Goal: Information Seeking & Learning: Learn about a topic

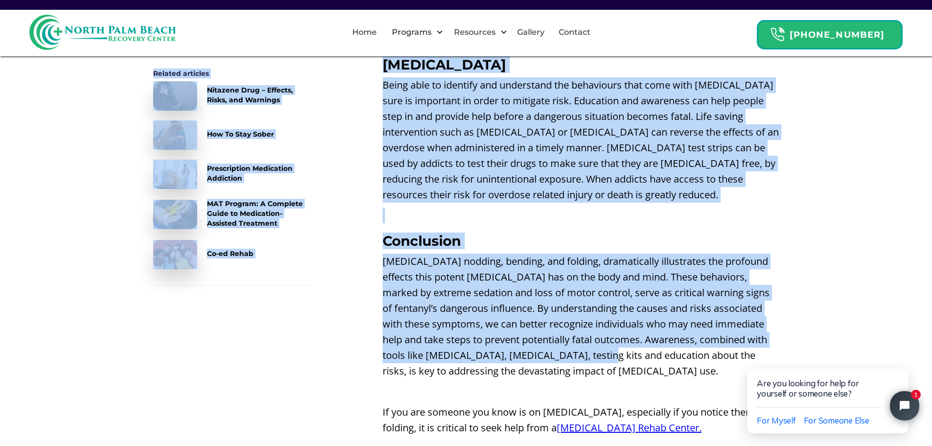
scroll to position [2055, 0]
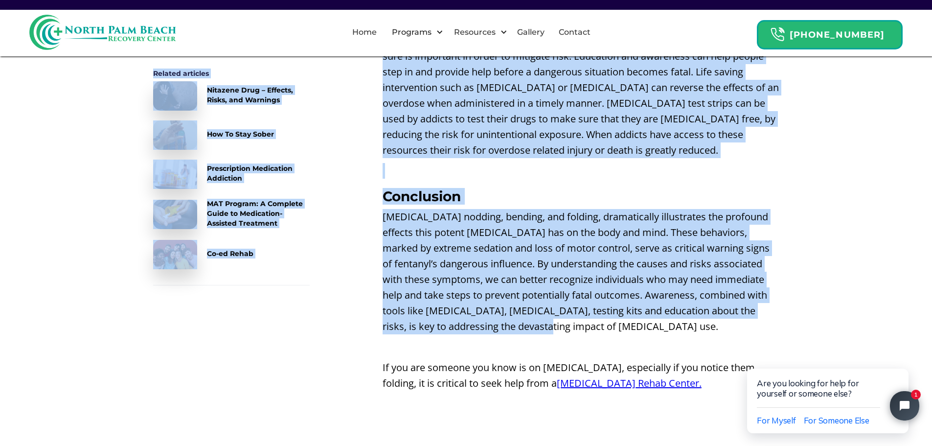
drag, startPoint x: 158, startPoint y: 151, endPoint x: 619, endPoint y: 277, distance: 478.2
copy div "Why Fentanyl Users Bend Over (The Fentanyl Fold) Subscribe to our newsletter Re…"
click at [570, 163] on p "‍" at bounding box center [581, 171] width 397 height 16
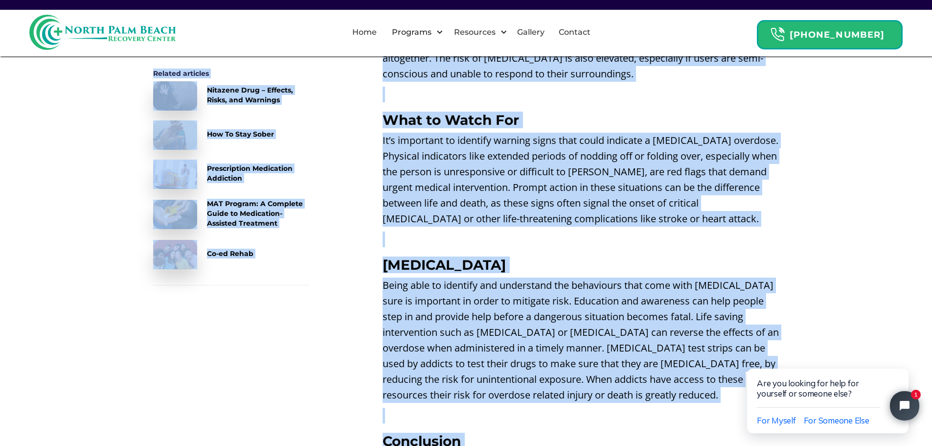
click at [248, 87] on div "Nitazene Drug – Effects, Risks, and Warnings" at bounding box center [258, 95] width 103 height 20
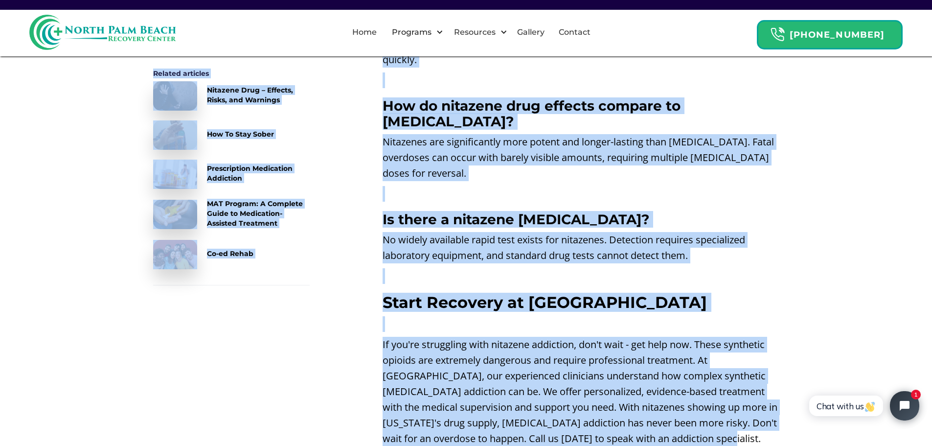
scroll to position [6409, 0]
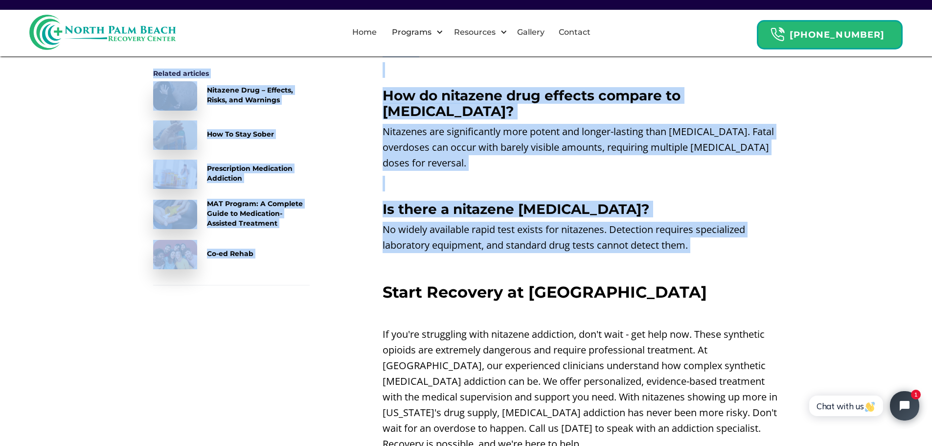
drag, startPoint x: 152, startPoint y: 153, endPoint x: 704, endPoint y: 128, distance: 551.9
copy div "Loremips Dolo – Sitamet, Conse, adi Elitsedd Eiusmodte in utl etdolorema Aliq e…"
